Goal: Complete application form

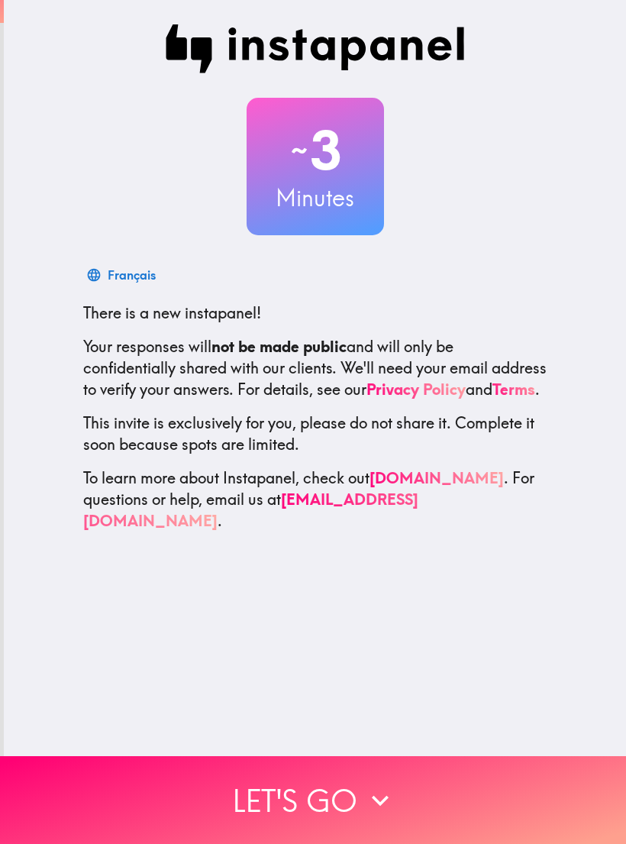
click at [169, 825] on button "Let's go" at bounding box center [313, 800] width 626 height 88
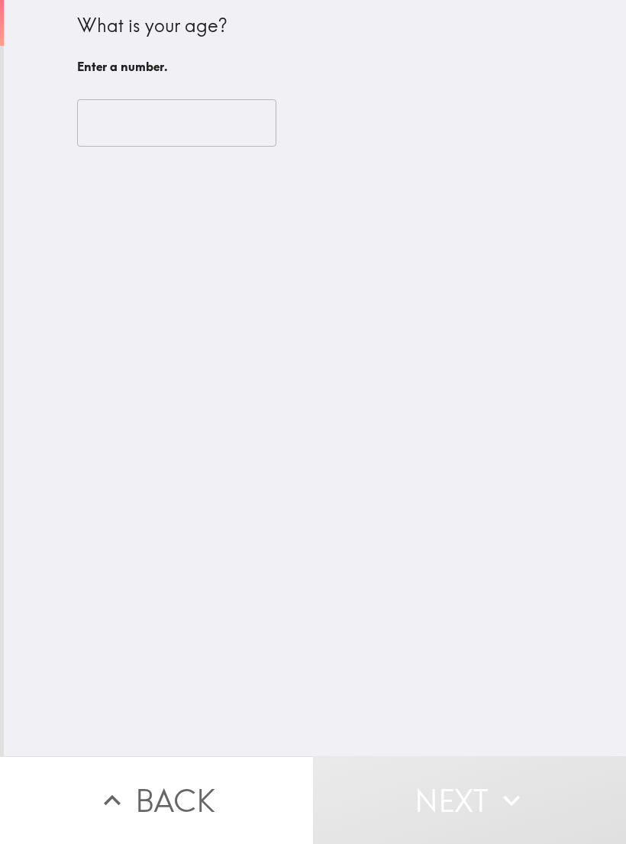
click at [171, 127] on input "number" at bounding box center [176, 122] width 199 height 47
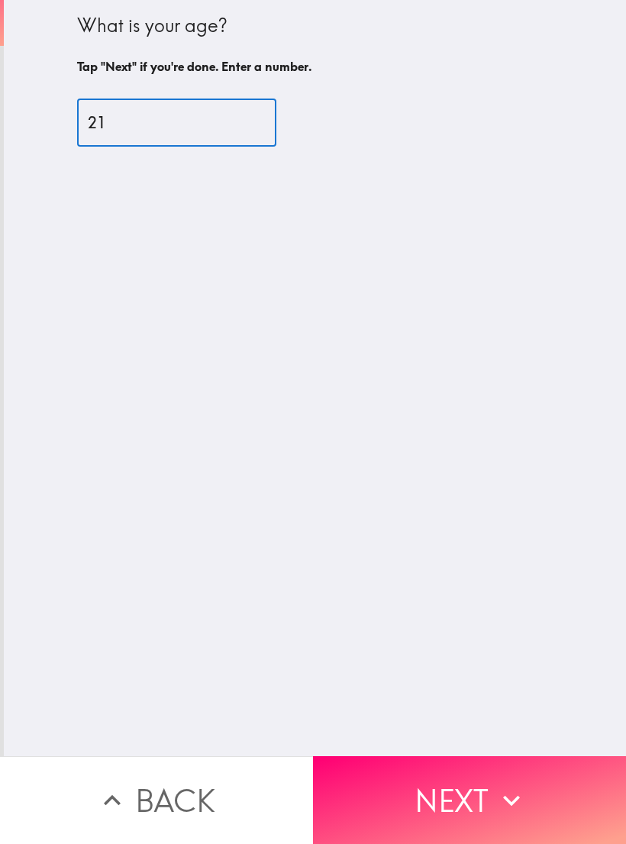
type input "21"
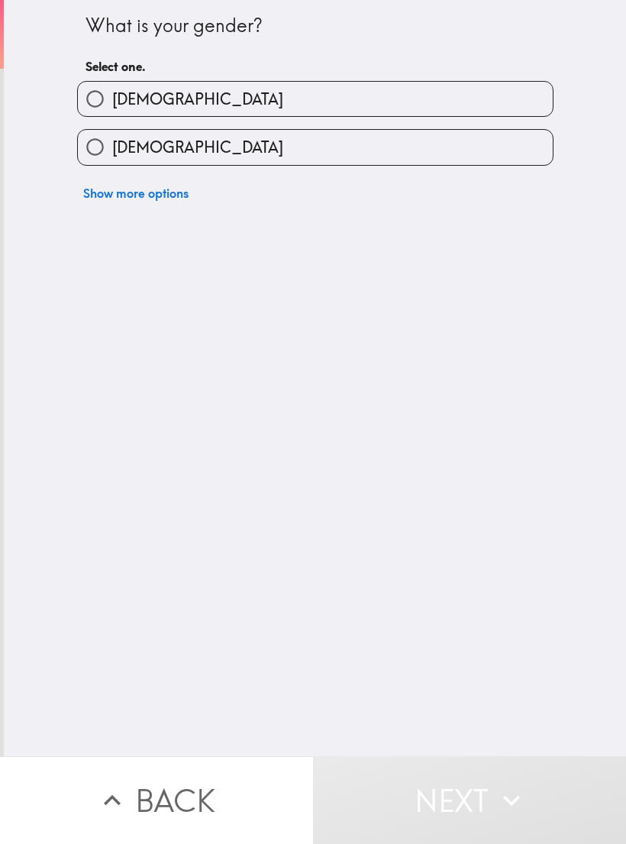
click at [153, 154] on span "[DEMOGRAPHIC_DATA]" at bounding box center [197, 147] width 171 height 21
click at [112, 154] on input "[DEMOGRAPHIC_DATA]" at bounding box center [95, 147] width 34 height 34
radio input "true"
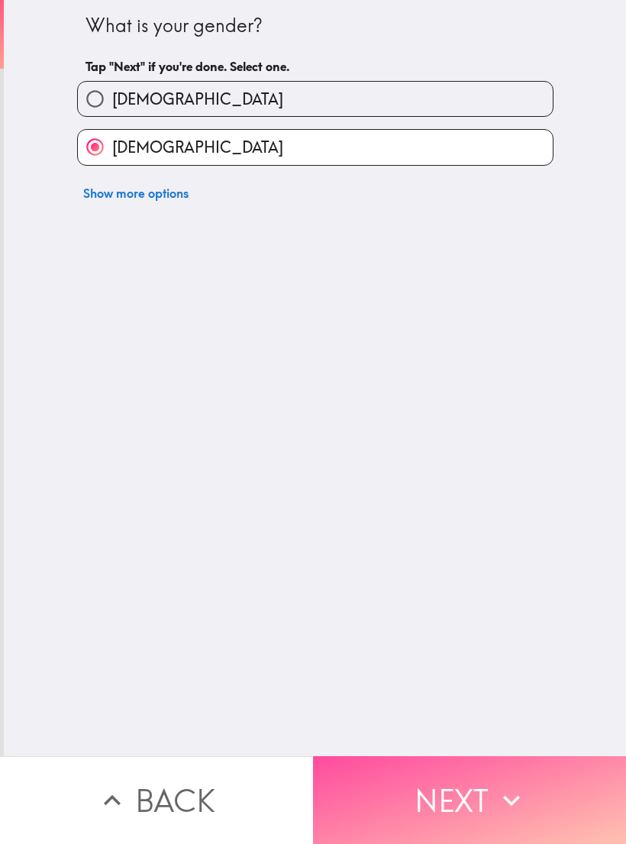
click at [430, 759] on button "Next" at bounding box center [469, 800] width 313 height 88
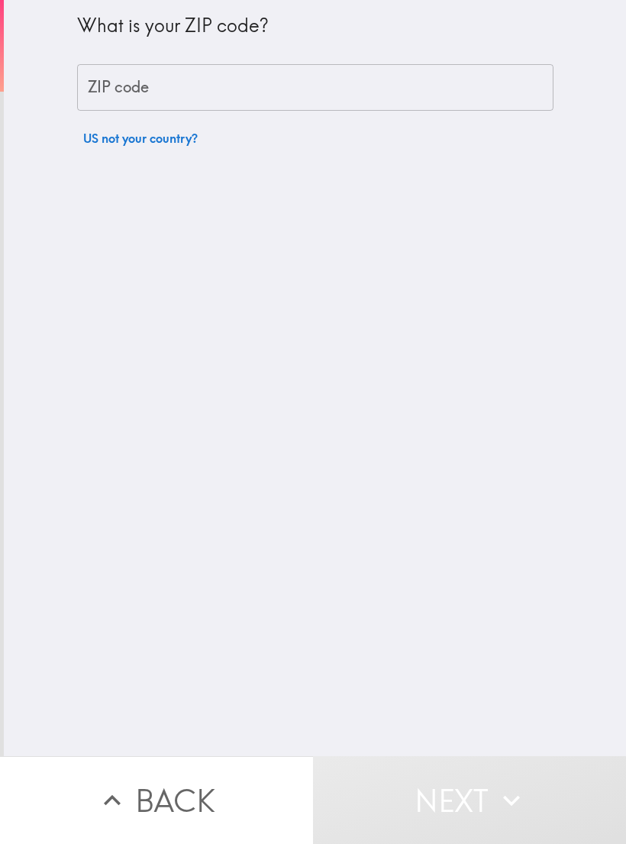
click at [158, 78] on input "ZIP code" at bounding box center [315, 87] width 477 height 47
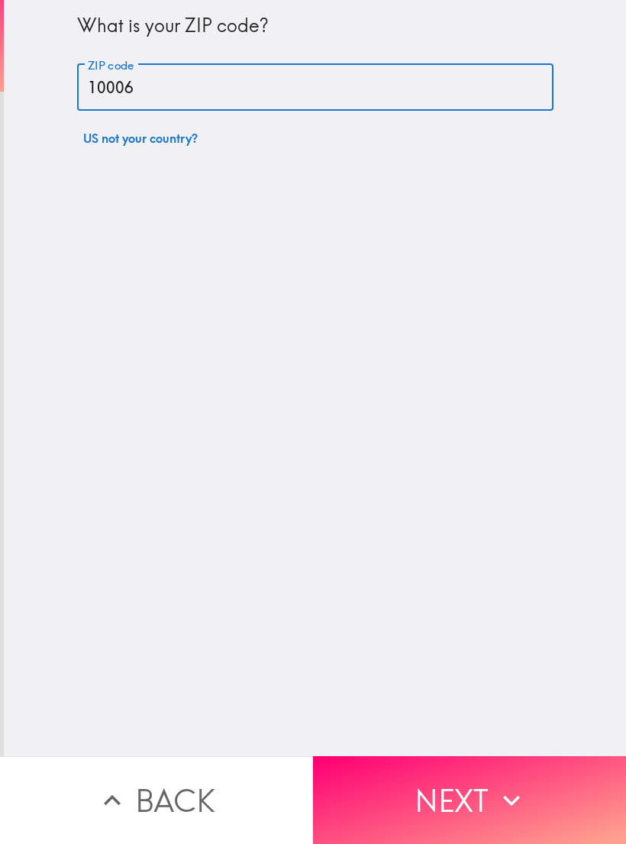
type input "10006"
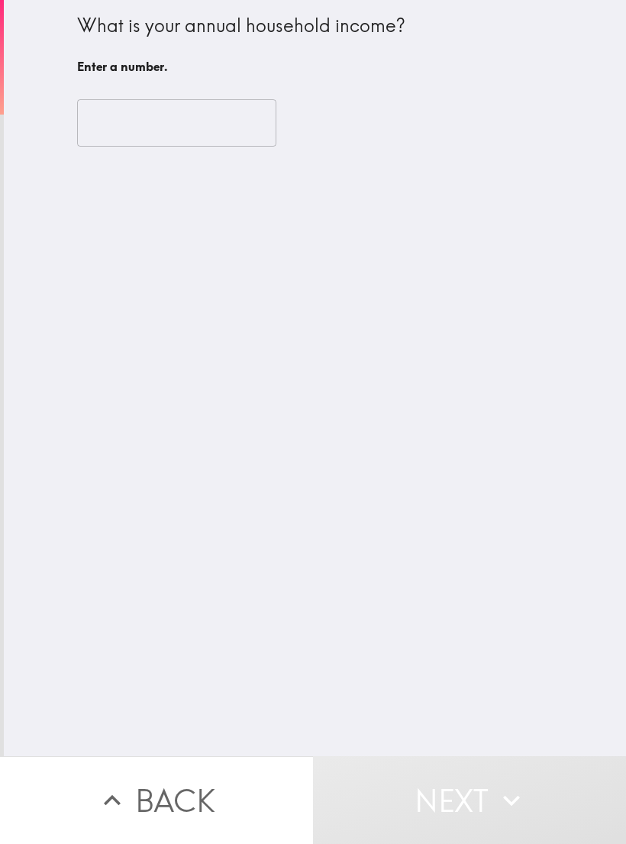
click at [163, 121] on input "number" at bounding box center [176, 122] width 199 height 47
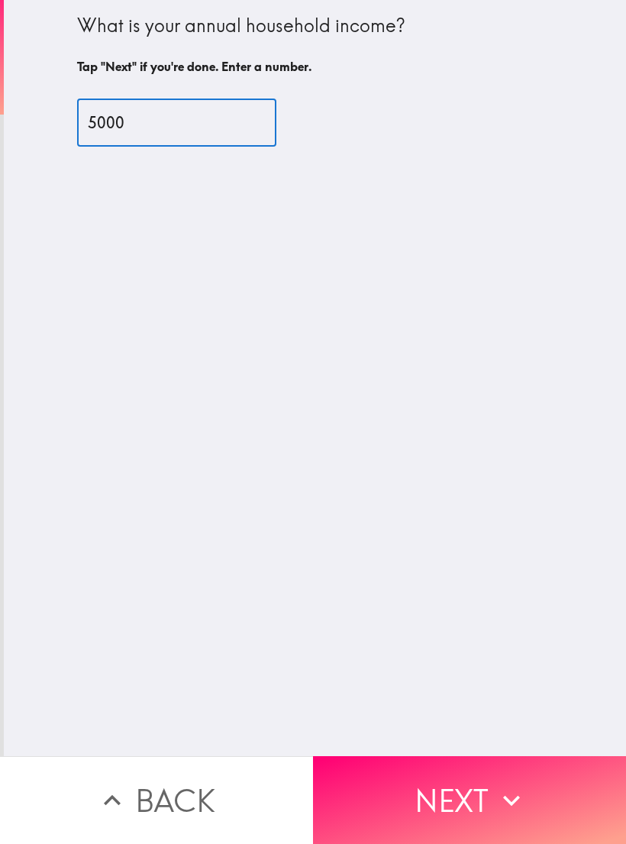
type input "5000"
